Goal: Navigation & Orientation: Find specific page/section

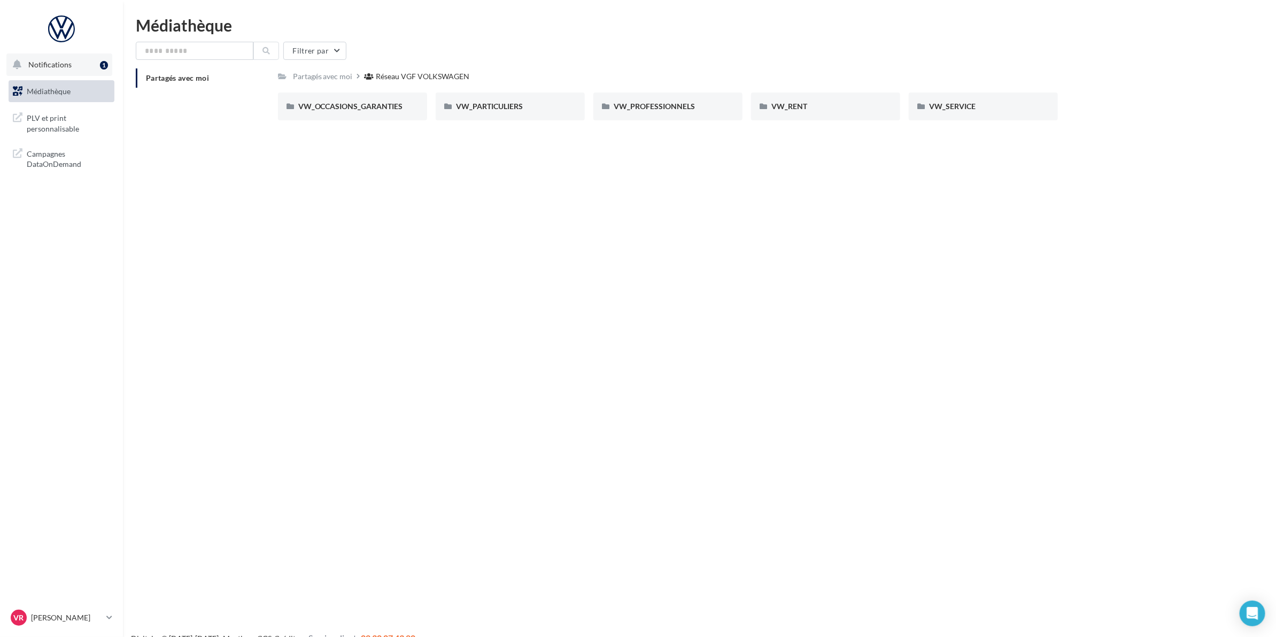
click at [48, 68] on span "Notifications" at bounding box center [49, 64] width 43 height 9
click at [47, 89] on span "Médiathèque" at bounding box center [49, 91] width 44 height 9
click at [177, 79] on span "Partagés avec moi" at bounding box center [177, 77] width 63 height 9
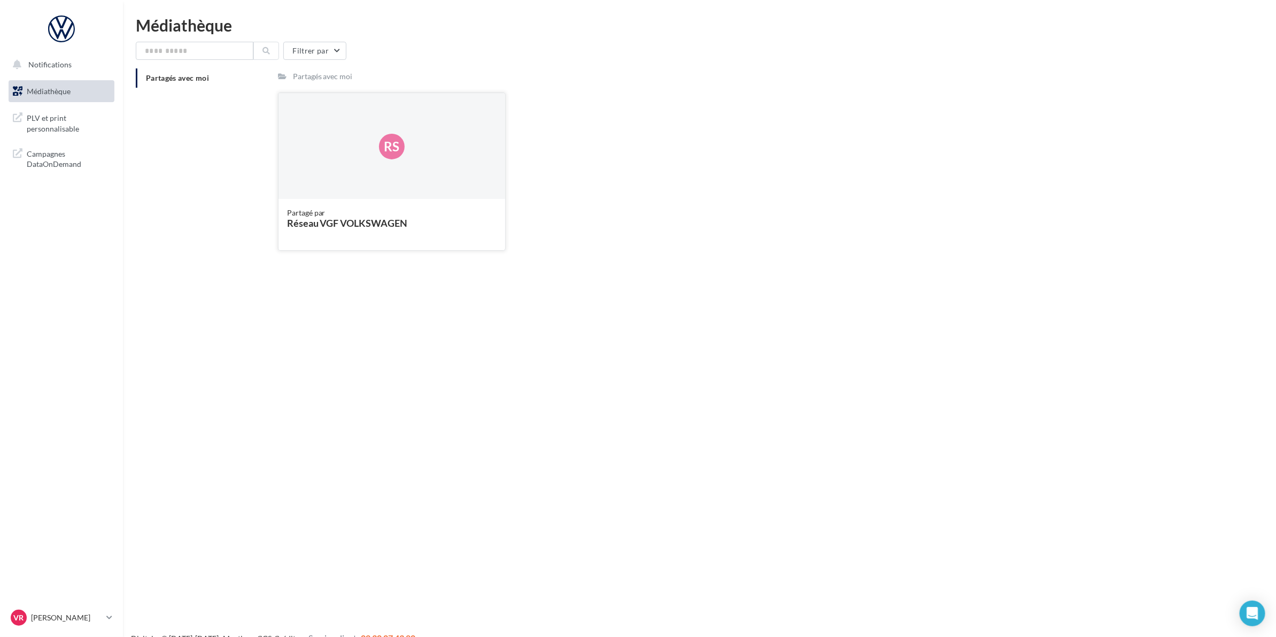
click at [343, 225] on div "Réseau VGF VOLKSWAGEN" at bounding box center [392, 223] width 210 height 10
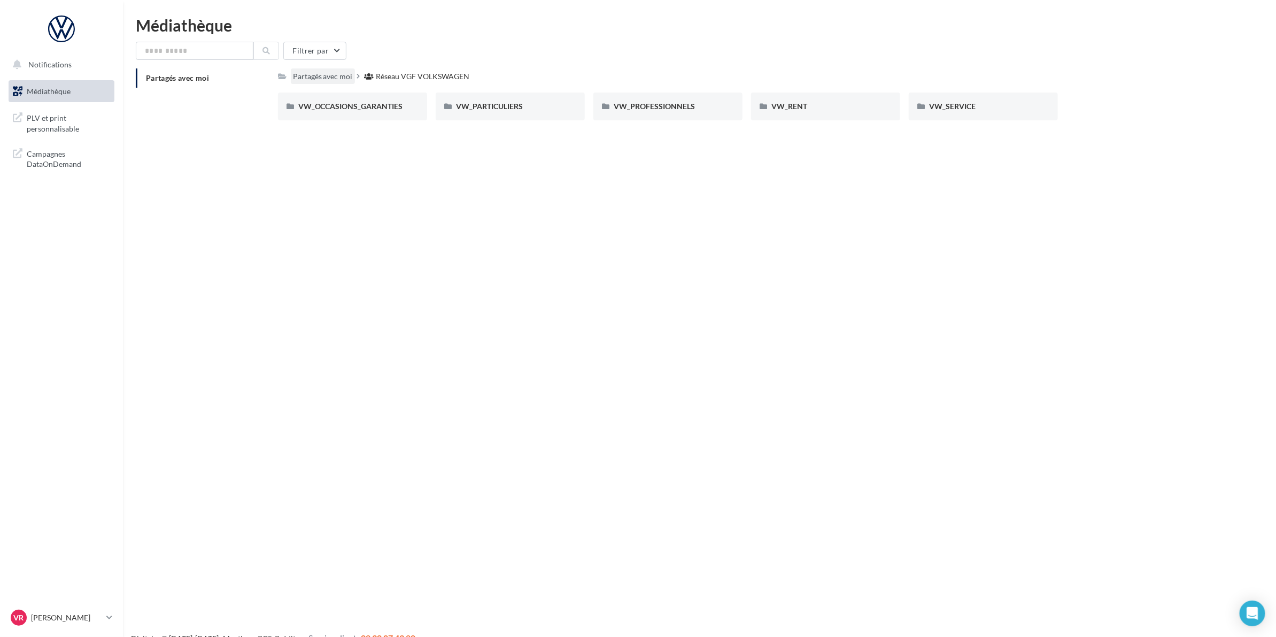
click at [312, 79] on div "Partagés avec moi" at bounding box center [323, 76] width 60 height 11
click at [49, 63] on span "Notifications" at bounding box center [49, 64] width 43 height 9
click at [430, 273] on div "Notifications Ce mois-ci Nouvelle opération Campagnes sponsorisées OPO Septembr…" at bounding box center [638, 335] width 1276 height 637
click at [396, 78] on div "Réseau VGF VOLKSWAGEN" at bounding box center [423, 76] width 94 height 11
click at [338, 78] on div "Partagés avec moi" at bounding box center [323, 76] width 60 height 11
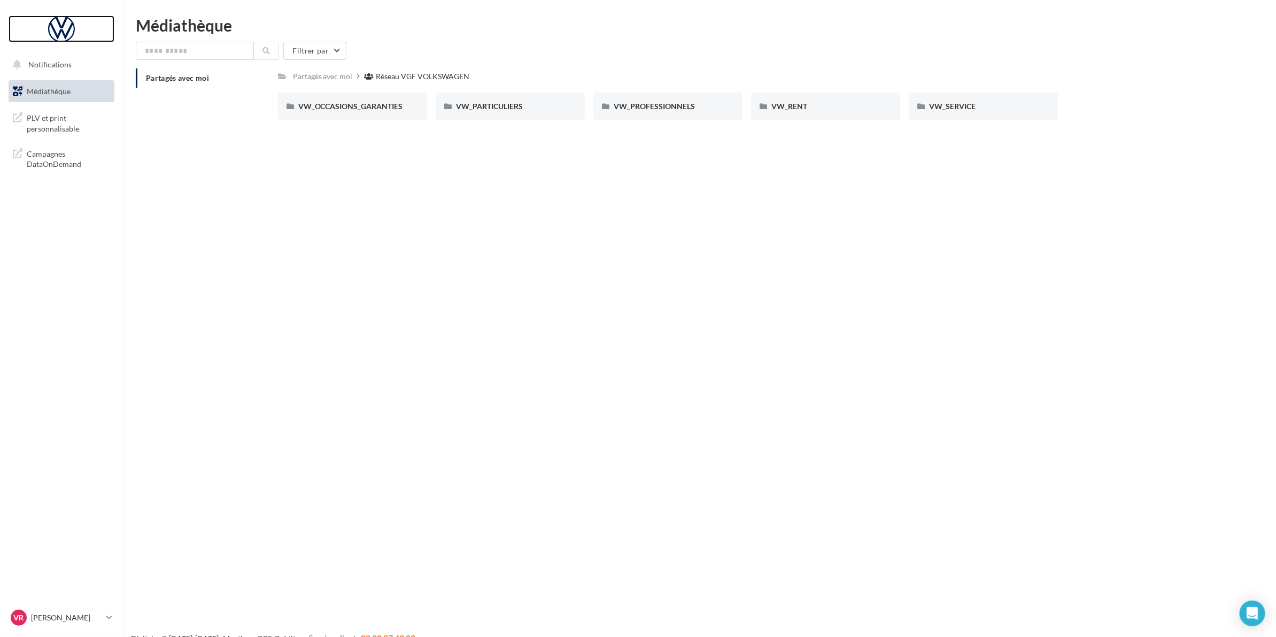
click at [58, 32] on div at bounding box center [62, 29] width 86 height 27
click at [58, 624] on div "VR [PERSON_NAME] vw-varu-77160" at bounding box center [56, 617] width 91 height 16
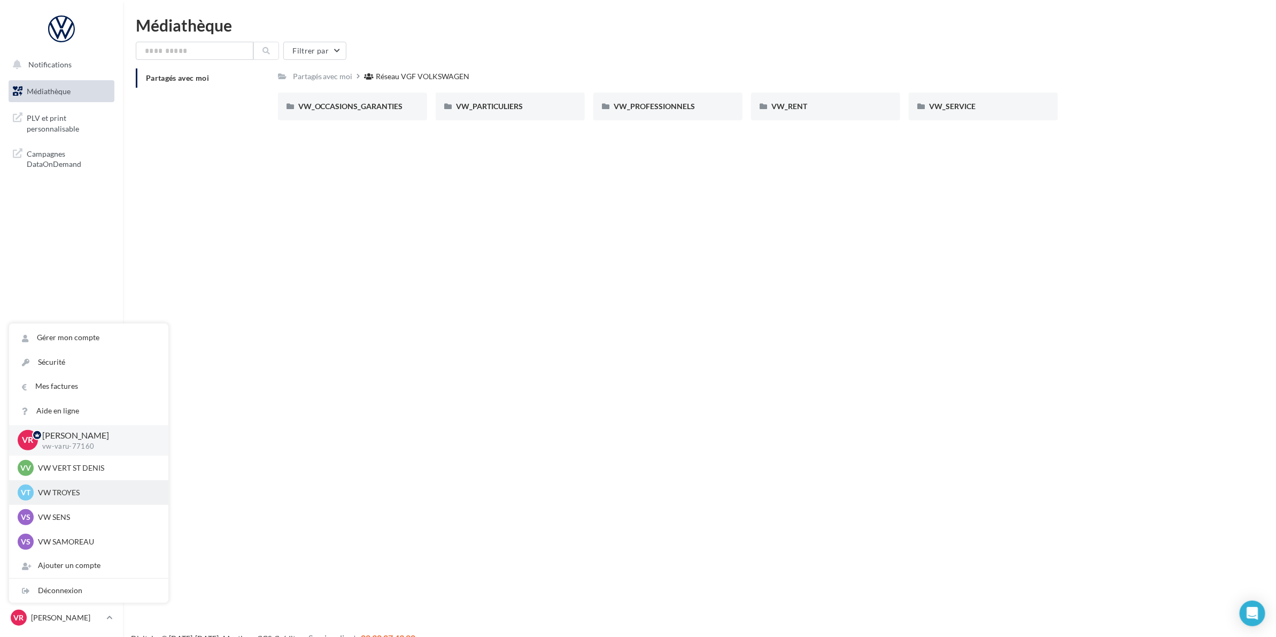
click at [59, 491] on p "VW TROYES" at bounding box center [97, 492] width 118 height 11
